Goal: Transaction & Acquisition: Purchase product/service

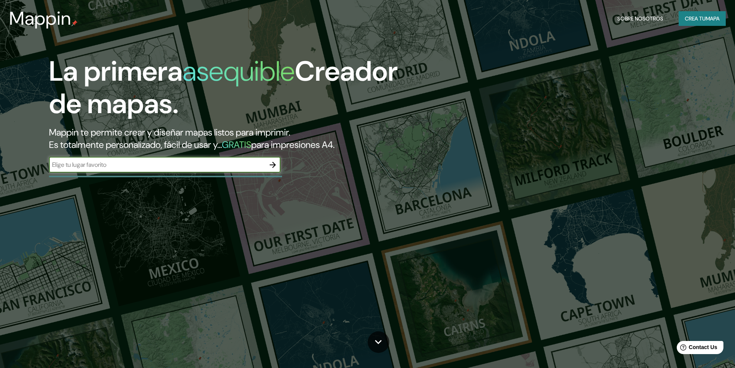
click at [273, 166] on icon "button" at bounding box center [272, 164] width 9 height 9
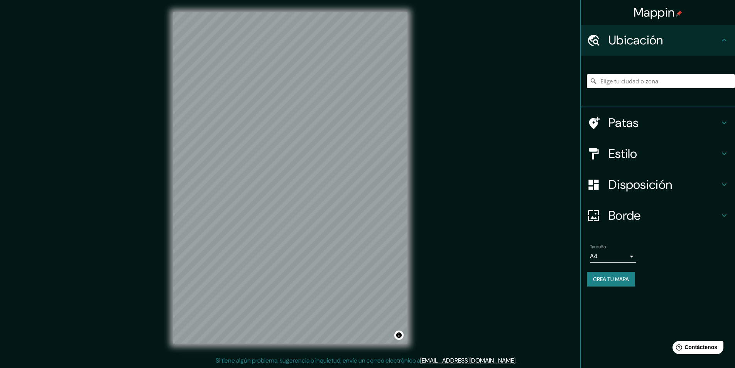
click at [668, 82] on input "Elige tu ciudad o zona" at bounding box center [661, 81] width 148 height 14
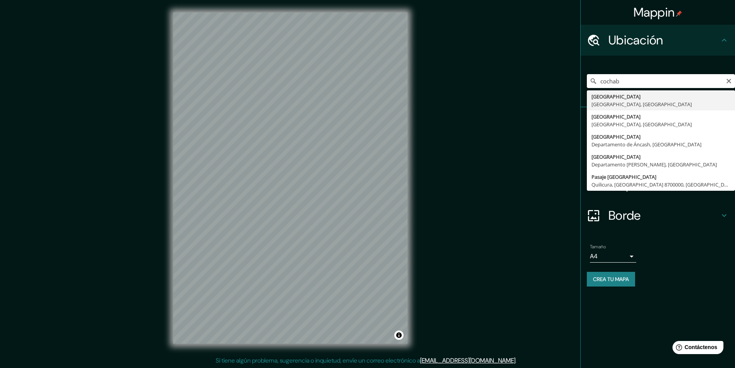
type input "[GEOGRAPHIC_DATA], [GEOGRAPHIC_DATA], [GEOGRAPHIC_DATA]"
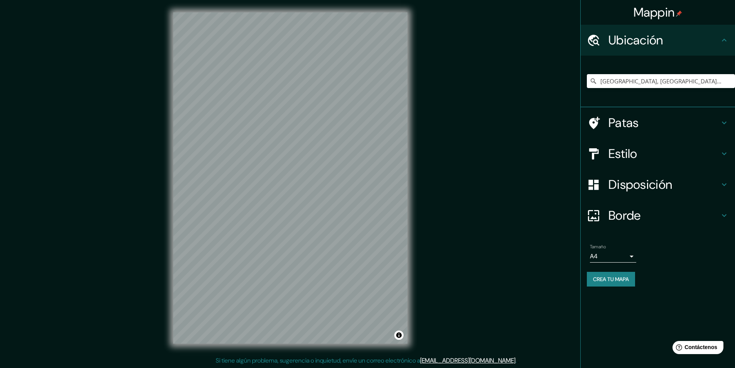
click at [616, 150] on font "Estilo" at bounding box center [622, 153] width 29 height 16
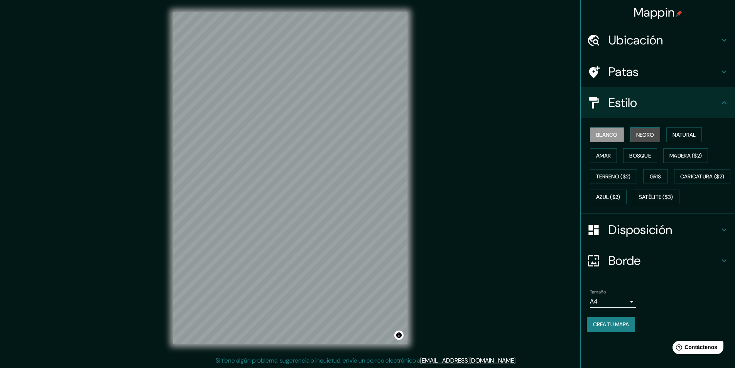
click at [645, 135] on font "Negro" at bounding box center [645, 134] width 18 height 7
click at [610, 133] on font "Blanco" at bounding box center [607, 134] width 22 height 7
click at [685, 133] on font "Natural" at bounding box center [683, 134] width 23 height 7
click at [608, 159] on font "Amar" at bounding box center [603, 155] width 15 height 7
click at [638, 150] on font "Bosque" at bounding box center [640, 155] width 22 height 10
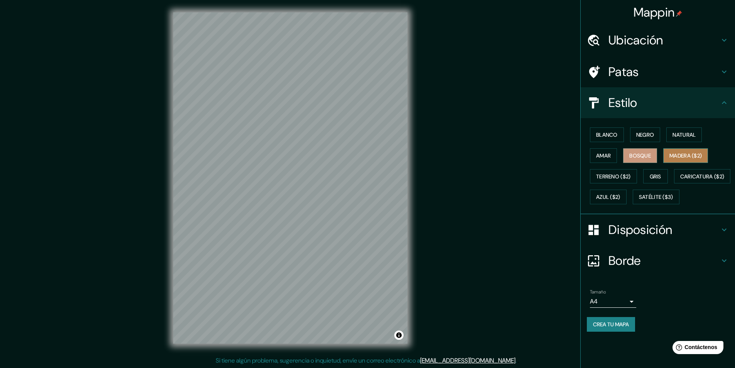
click at [702, 155] on font "Madera ($2)" at bounding box center [685, 155] width 32 height 7
click at [611, 177] on font "Terreno ($2)" at bounding box center [613, 176] width 35 height 7
click at [657, 175] on font "Gris" at bounding box center [656, 176] width 12 height 7
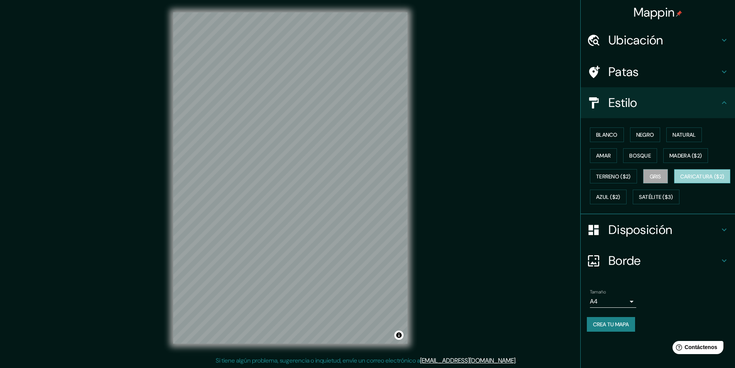
click at [680, 180] on font "Caricatura ($2)" at bounding box center [702, 176] width 44 height 7
click at [620, 192] on font "Azul ($2)" at bounding box center [608, 197] width 24 height 10
click at [680, 180] on font "Caricatura ($2)" at bounding box center [702, 176] width 44 height 7
click at [643, 133] on font "Negro" at bounding box center [645, 134] width 18 height 7
click at [635, 269] on font "Borde" at bounding box center [624, 260] width 32 height 16
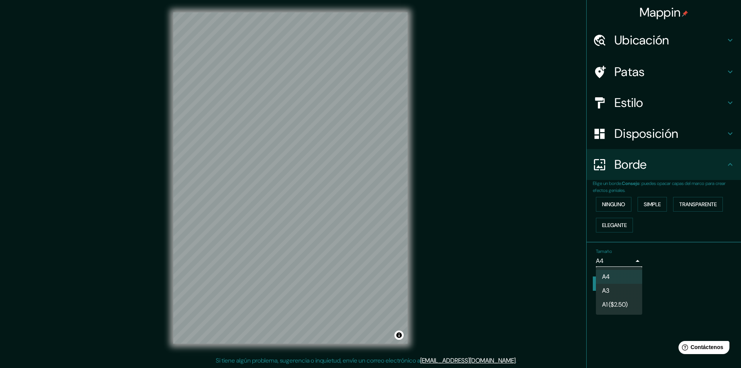
click at [627, 258] on body "Mappin Ubicación [GEOGRAPHIC_DATA], [GEOGRAPHIC_DATA], [GEOGRAPHIC_DATA] [GEOGR…" at bounding box center [370, 184] width 741 height 368
click at [606, 292] on font "A3" at bounding box center [605, 291] width 7 height 8
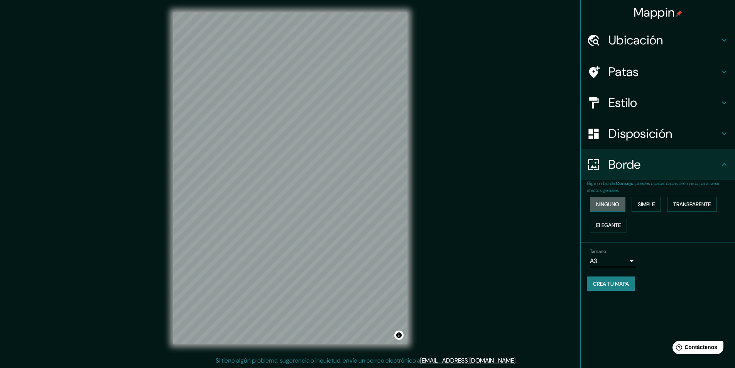
click at [617, 204] on font "Ninguno" at bounding box center [607, 204] width 23 height 7
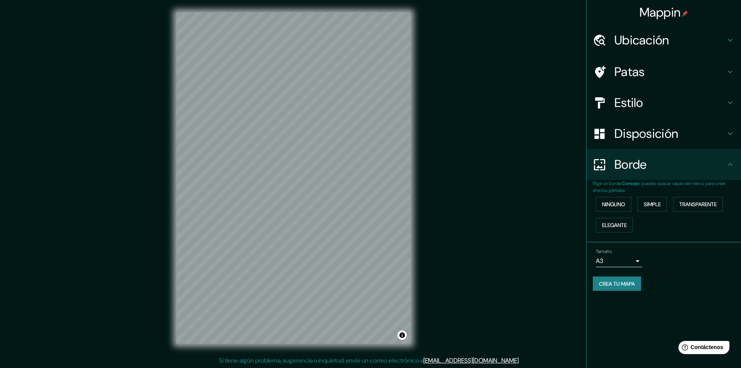
click at [631, 261] on body "Mappin Ubicación [GEOGRAPHIC_DATA], [GEOGRAPHIC_DATA], [GEOGRAPHIC_DATA] [GEOGR…" at bounding box center [370, 184] width 741 height 368
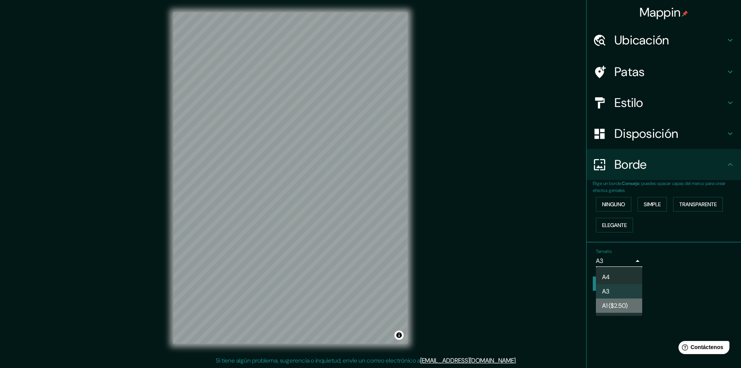
click at [609, 307] on font "A1 ($2.50)" at bounding box center [614, 305] width 25 height 8
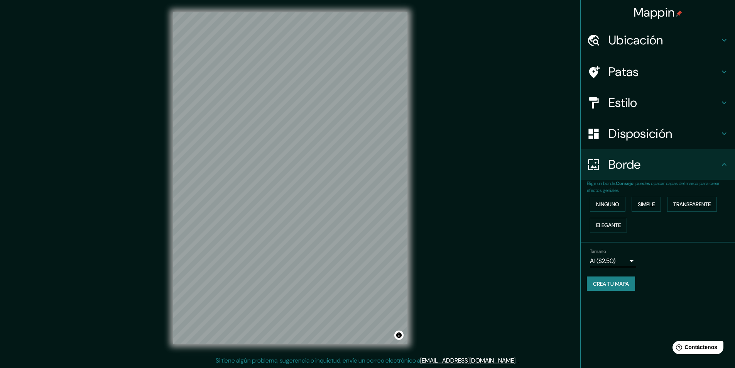
click at [622, 138] on font "Disposición" at bounding box center [640, 133] width 64 height 16
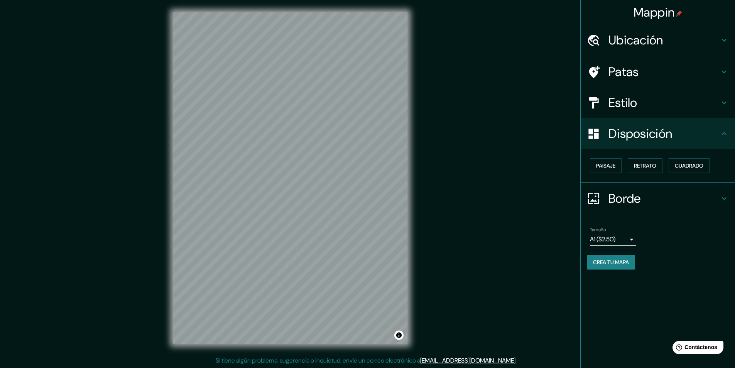
click at [622, 104] on font "Estilo" at bounding box center [622, 103] width 29 height 16
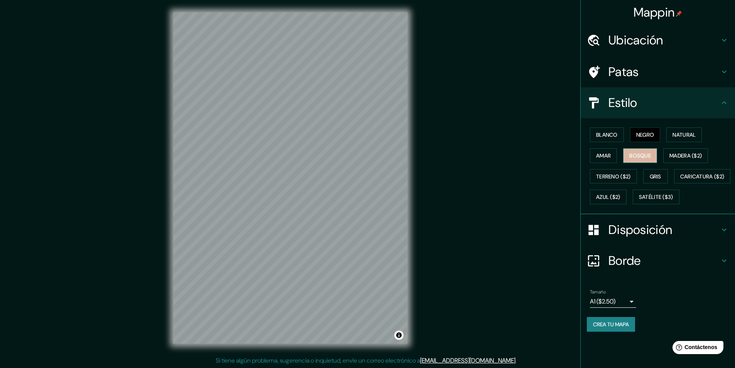
click at [645, 157] on font "Bosque" at bounding box center [640, 155] width 22 height 7
click at [607, 320] on body "Mappin Ubicación [GEOGRAPHIC_DATA], [GEOGRAPHIC_DATA], [GEOGRAPHIC_DATA] Patas …" at bounding box center [367, 184] width 735 height 368
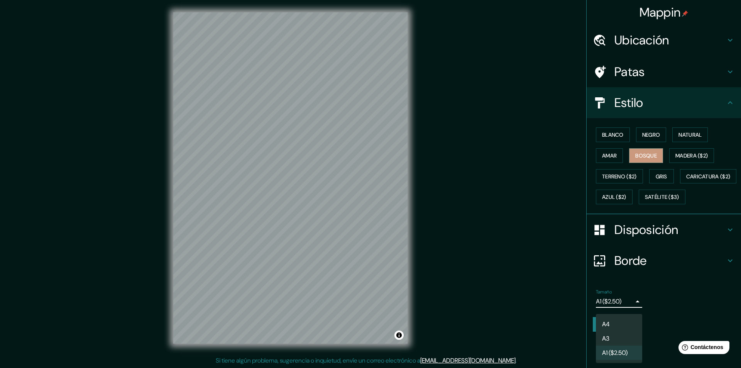
click at [610, 336] on li "A3" at bounding box center [619, 338] width 46 height 14
type input "a4"
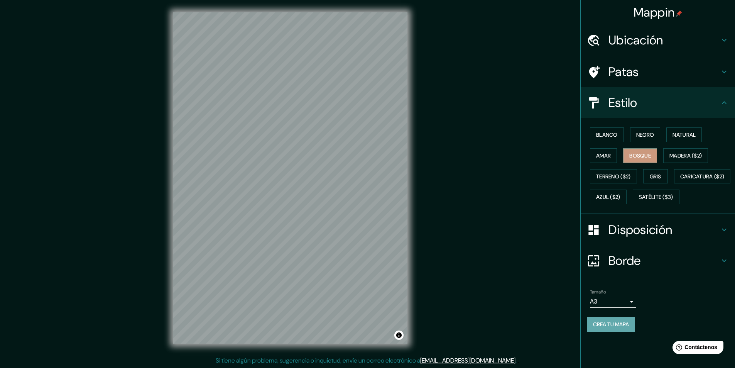
click at [612, 328] on font "Crea tu mapa" at bounding box center [611, 324] width 36 height 7
click at [613, 328] on font "Crea tu mapa" at bounding box center [611, 324] width 36 height 7
click at [647, 139] on font "Negro" at bounding box center [645, 135] width 18 height 10
click at [603, 328] on font "Crea tu mapa" at bounding box center [611, 324] width 36 height 7
